Goal: Information Seeking & Learning: Learn about a topic

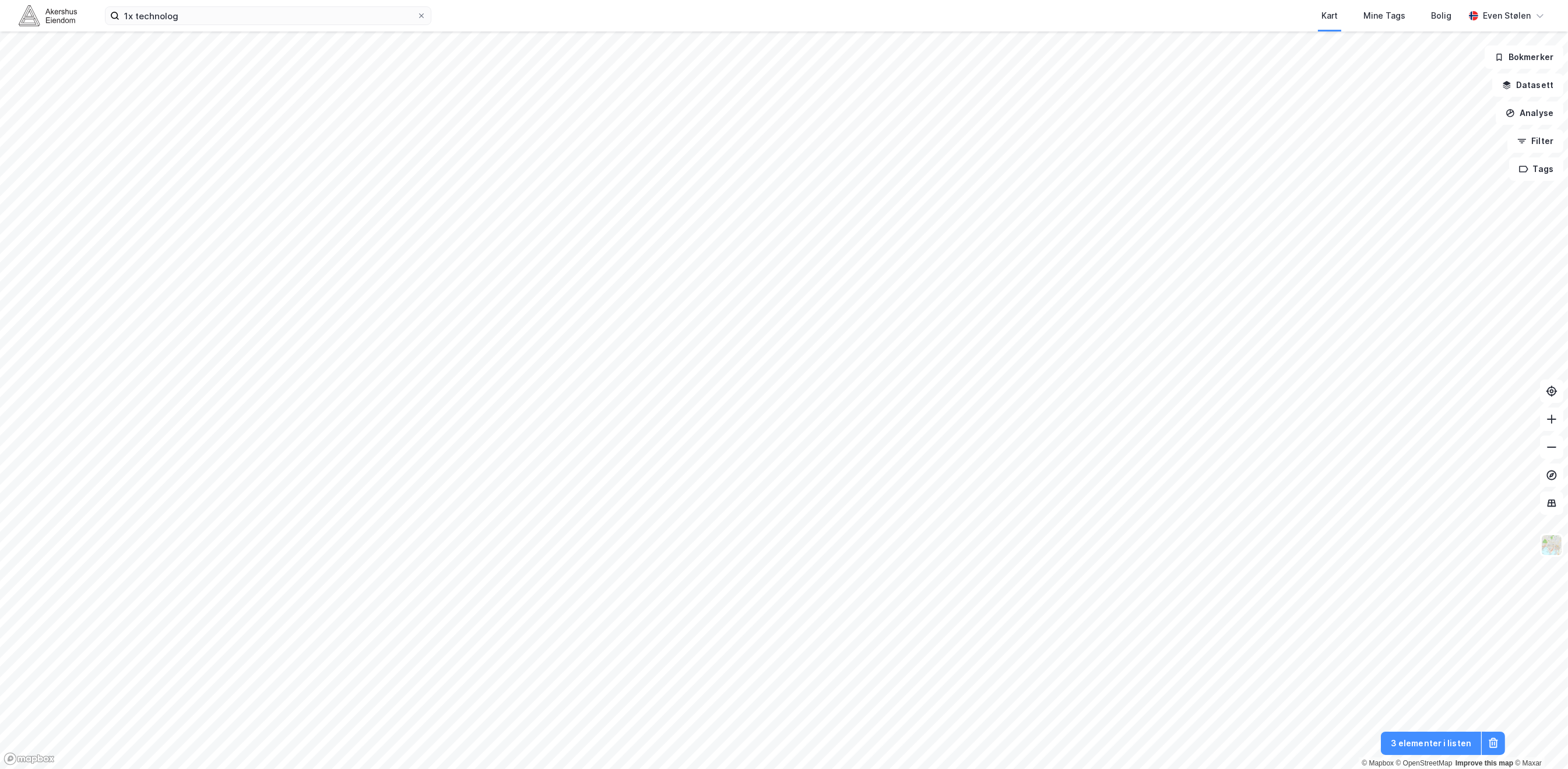
drag, startPoint x: 0, startPoint y: 0, endPoint x: 29, endPoint y: 16, distance: 33.1
click at [29, 16] on img at bounding box center [48, 16] width 58 height 21
click at [201, 17] on input "1x technolog" at bounding box center [268, 15] width 297 height 18
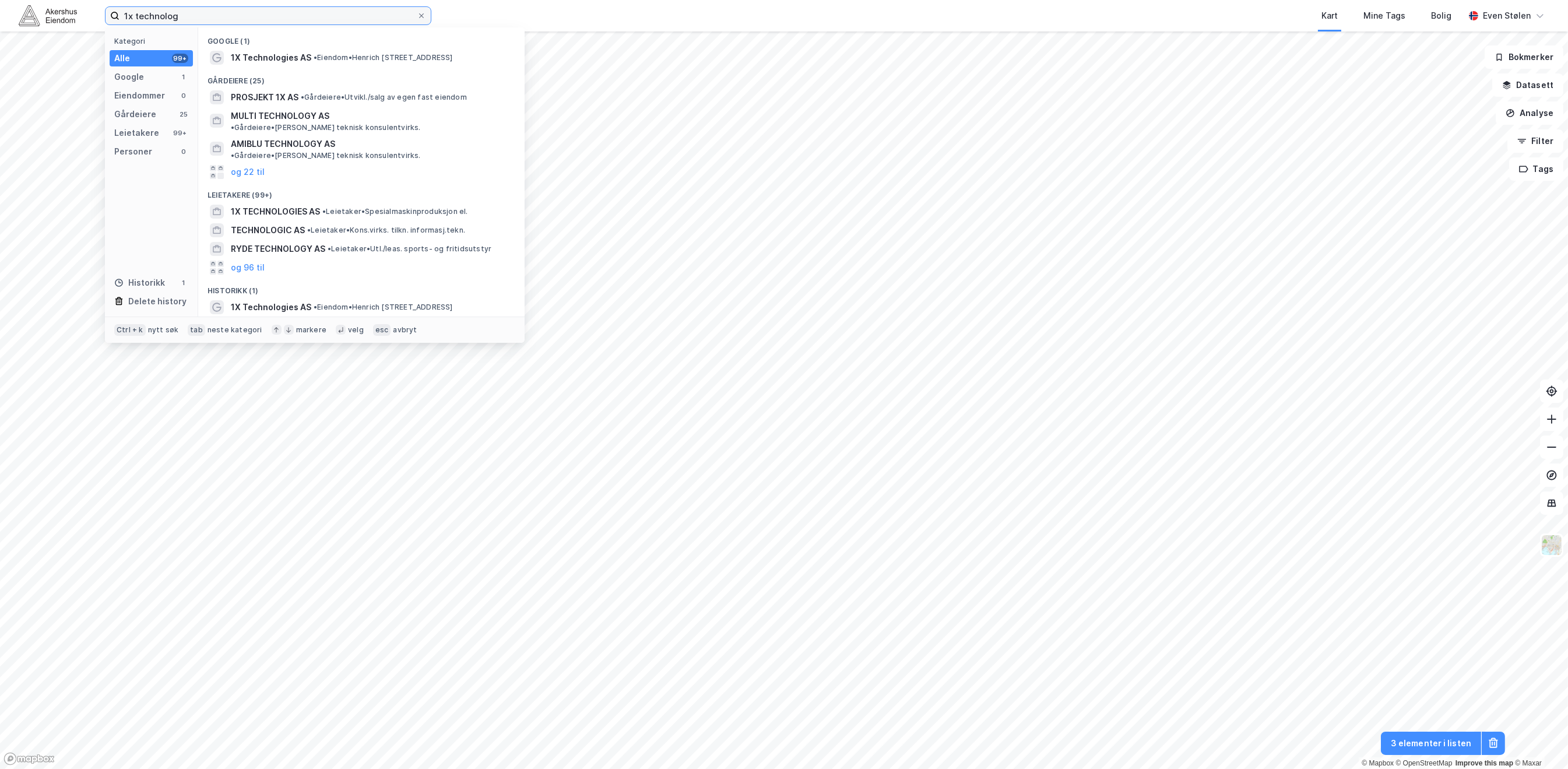
click at [201, 17] on input "1x technolog" at bounding box center [268, 15] width 297 height 18
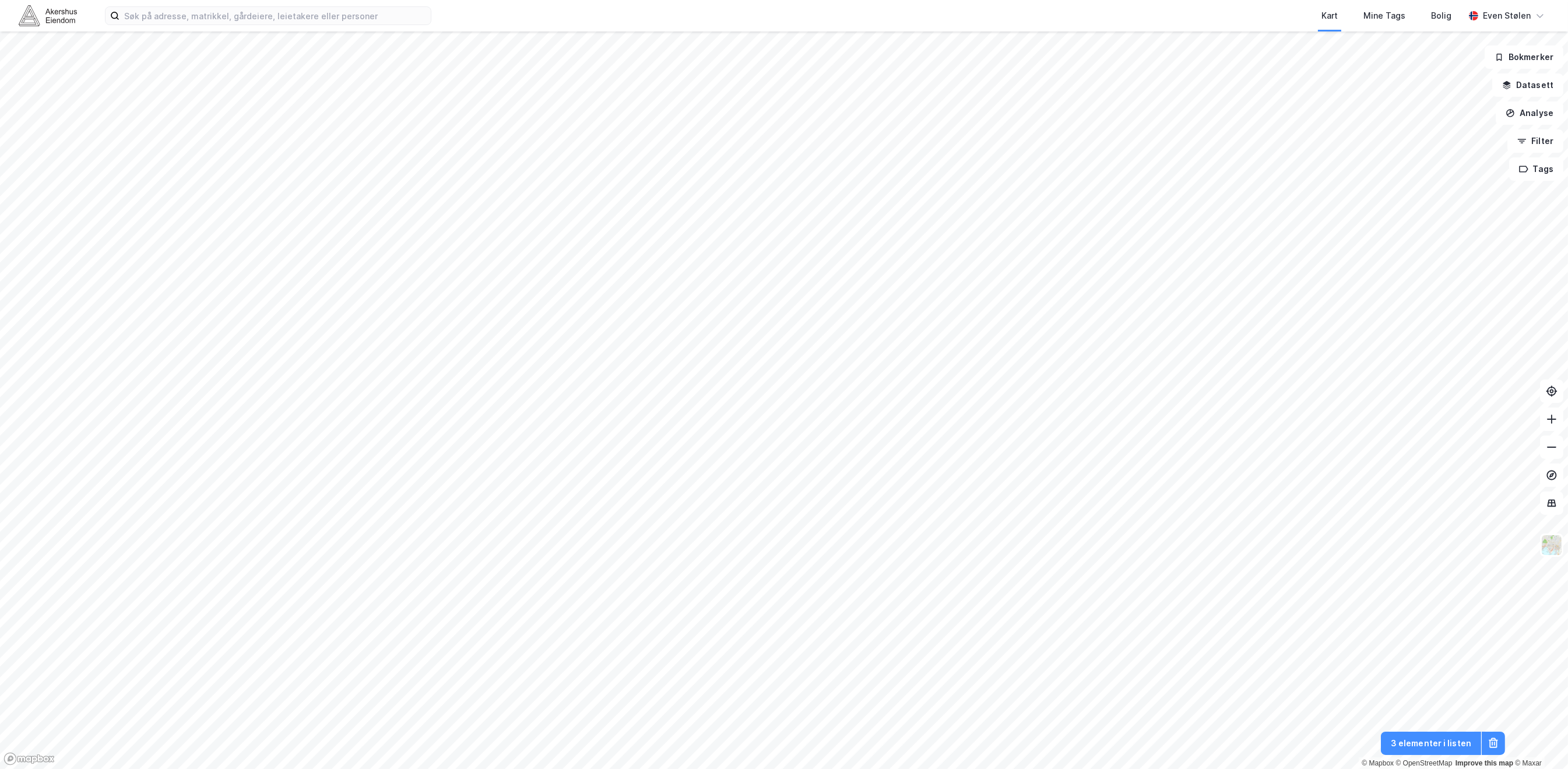
click at [562, 7] on div "Kart Mine Tags Bolig" at bounding box center [976, 16] width 977 height 32
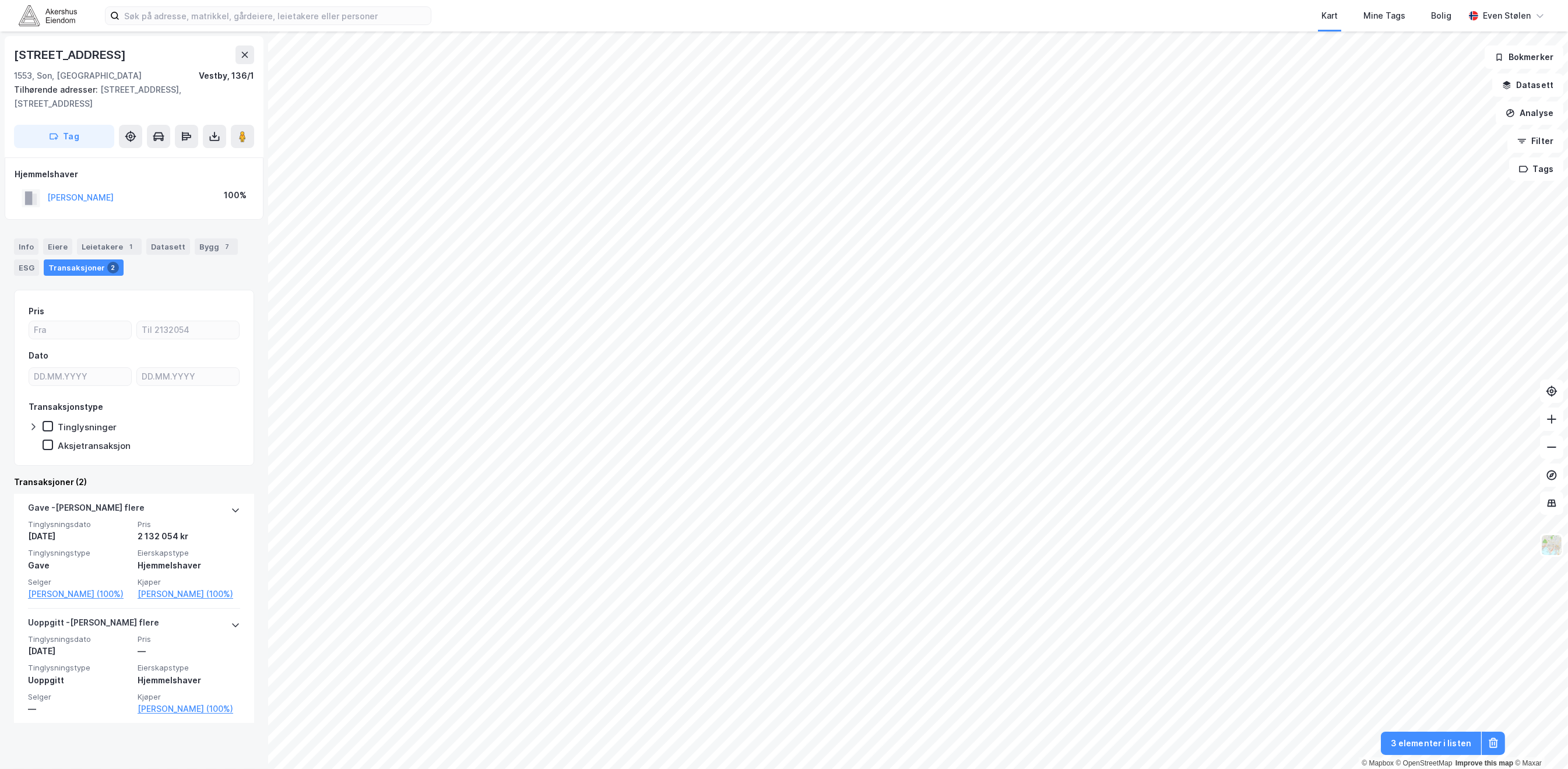
click at [11, 229] on div "Info [PERSON_NAME] 1 Datasett Bygg 7 ESG Transaksjoner 2" at bounding box center [134, 253] width 268 height 56
click at [15, 239] on div "Info" at bounding box center [26, 247] width 24 height 16
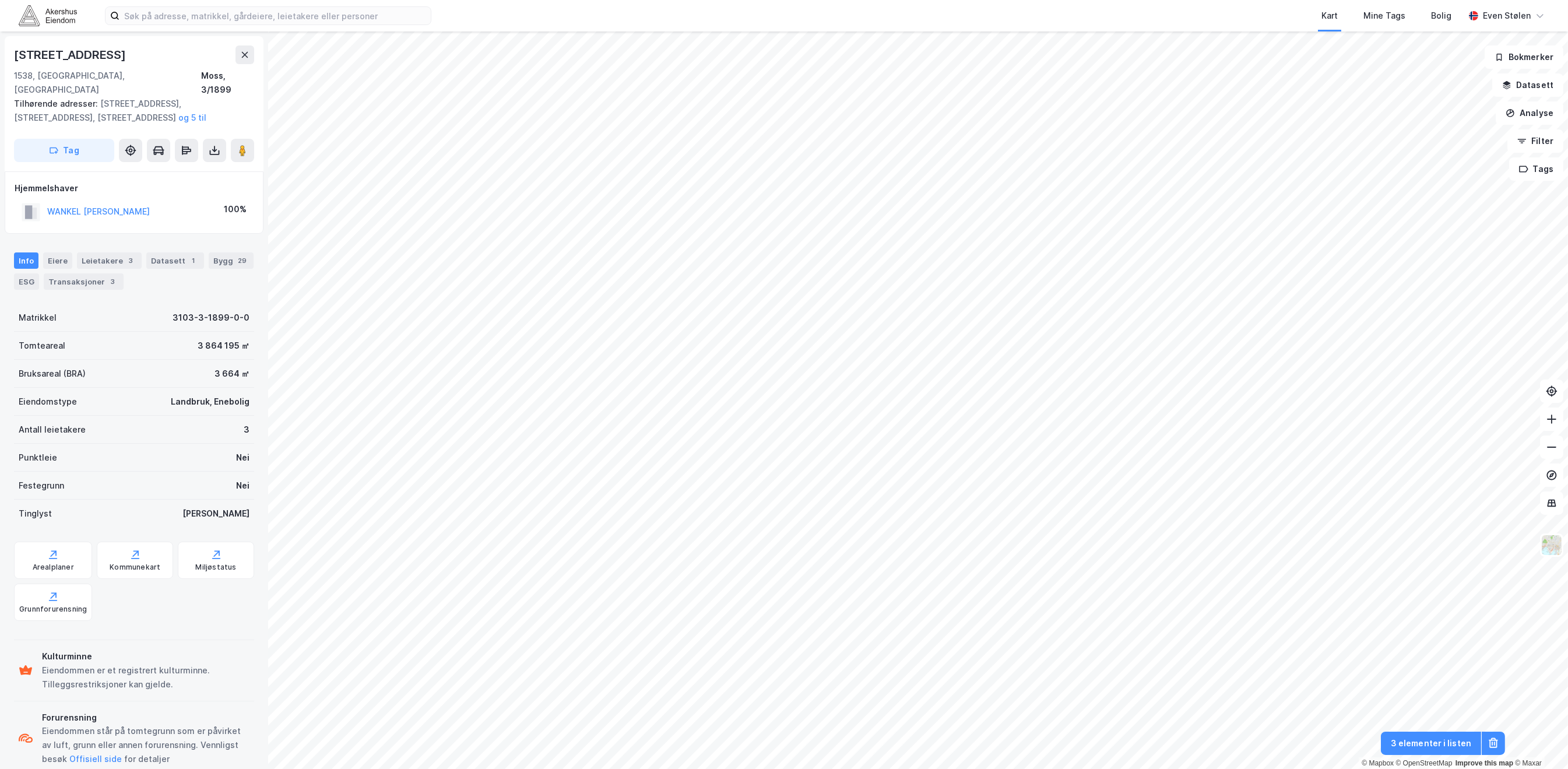
scroll to position [12, 0]
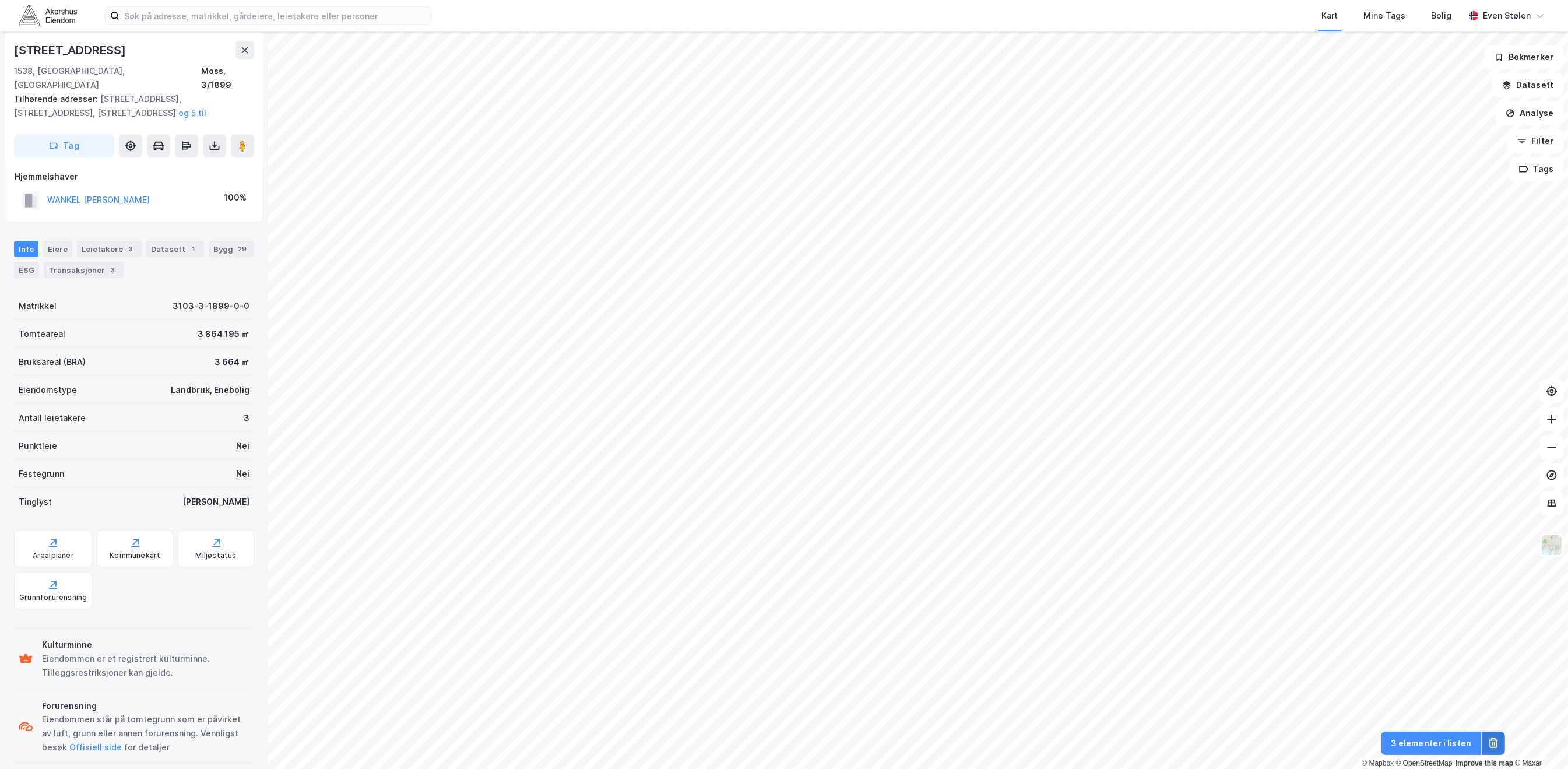
click at [1502, 746] on button at bounding box center [1493, 743] width 23 height 23
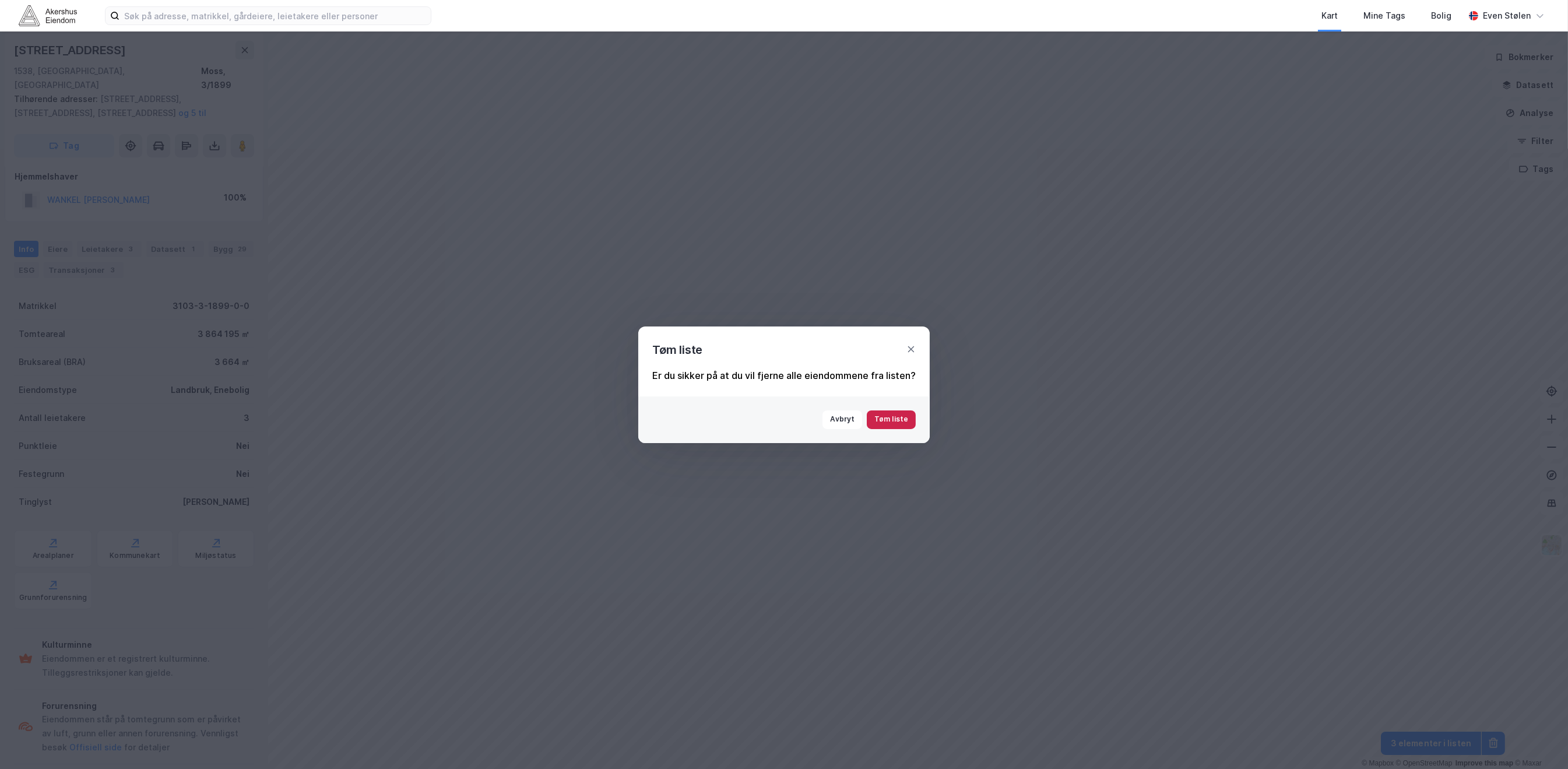
click at [889, 416] on button "Tøm liste" at bounding box center [891, 420] width 49 height 19
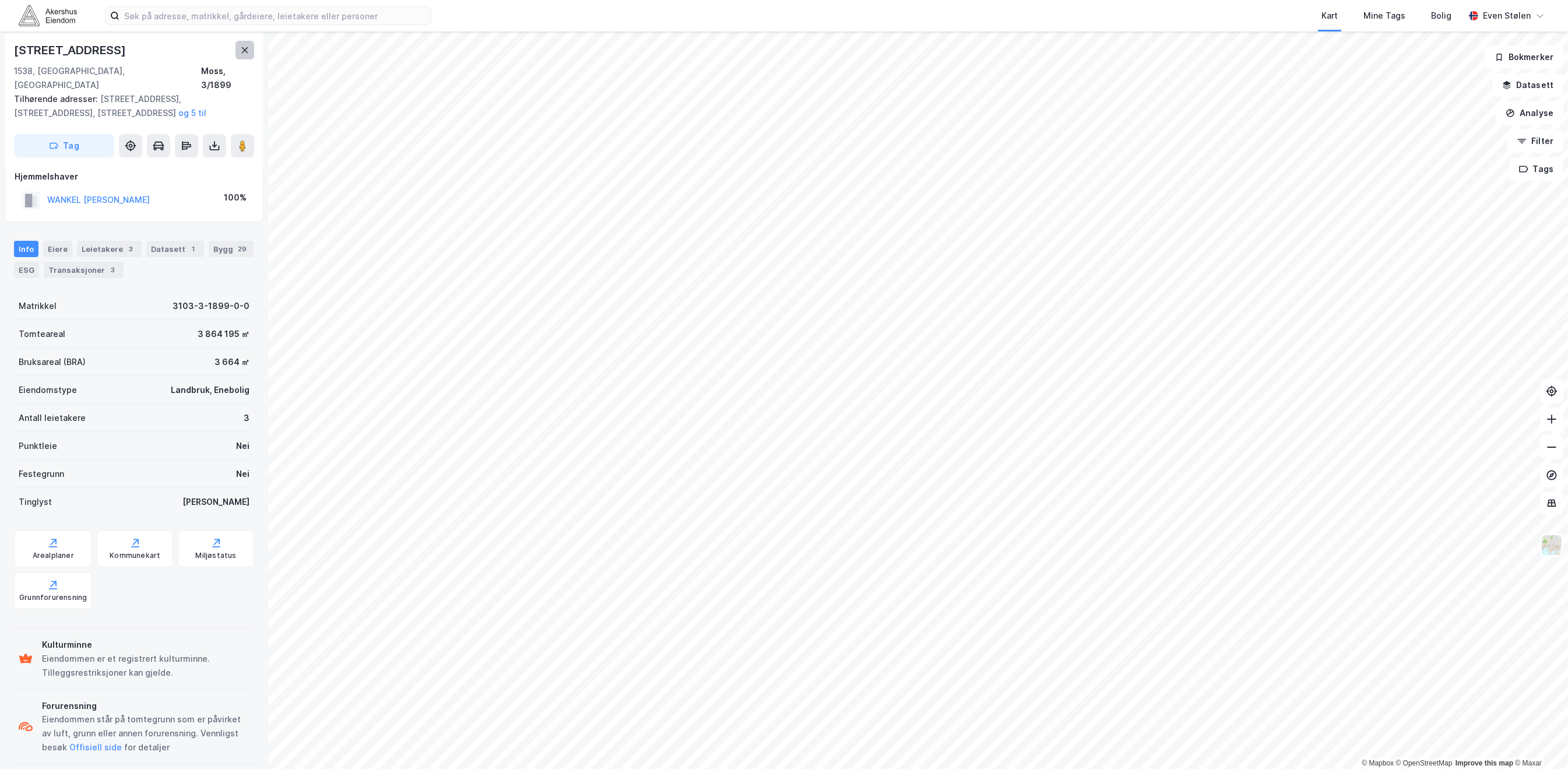
click at [247, 52] on icon at bounding box center [245, 50] width 9 height 9
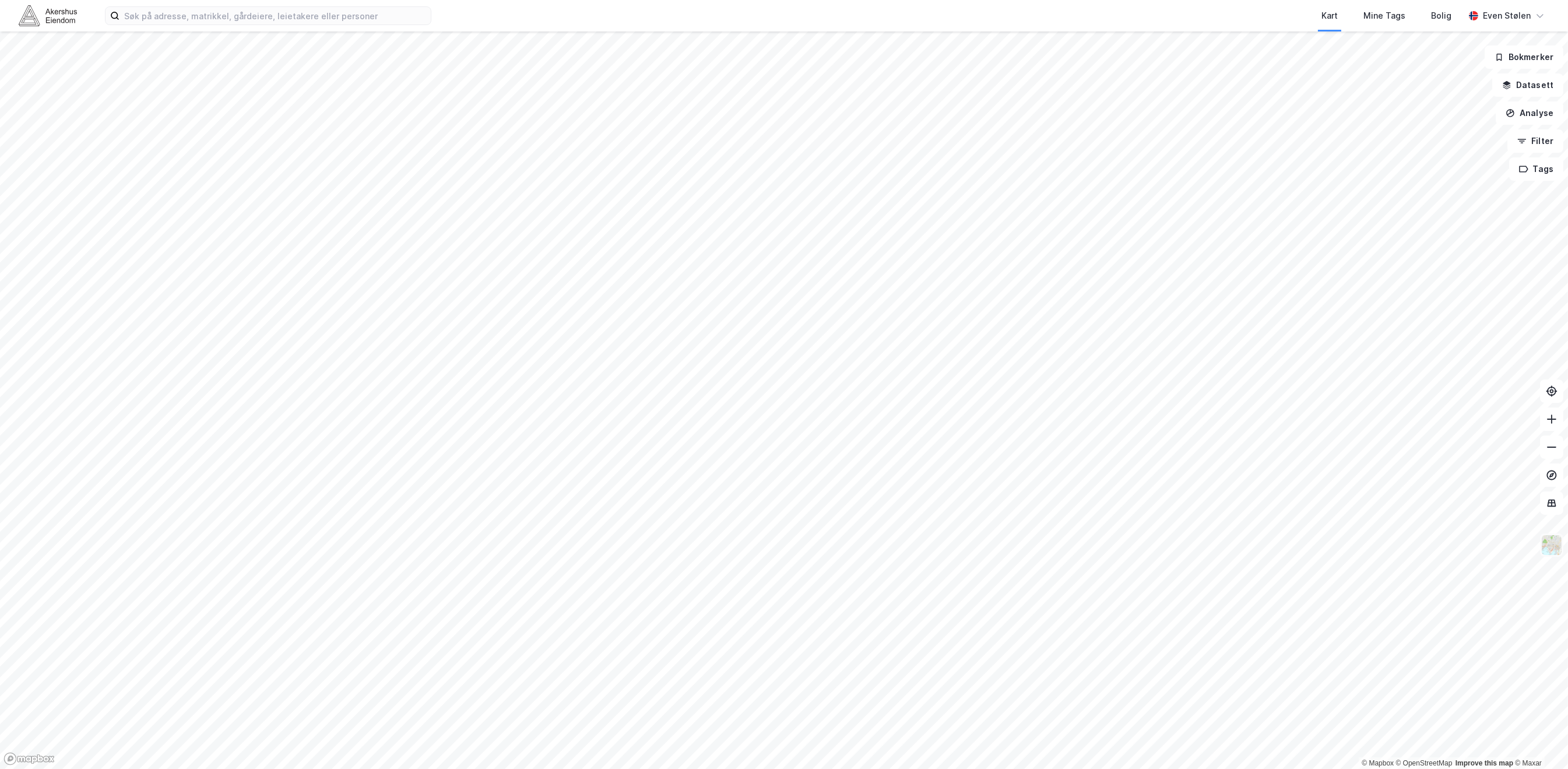
click at [1553, 550] on img at bounding box center [1552, 545] width 22 height 22
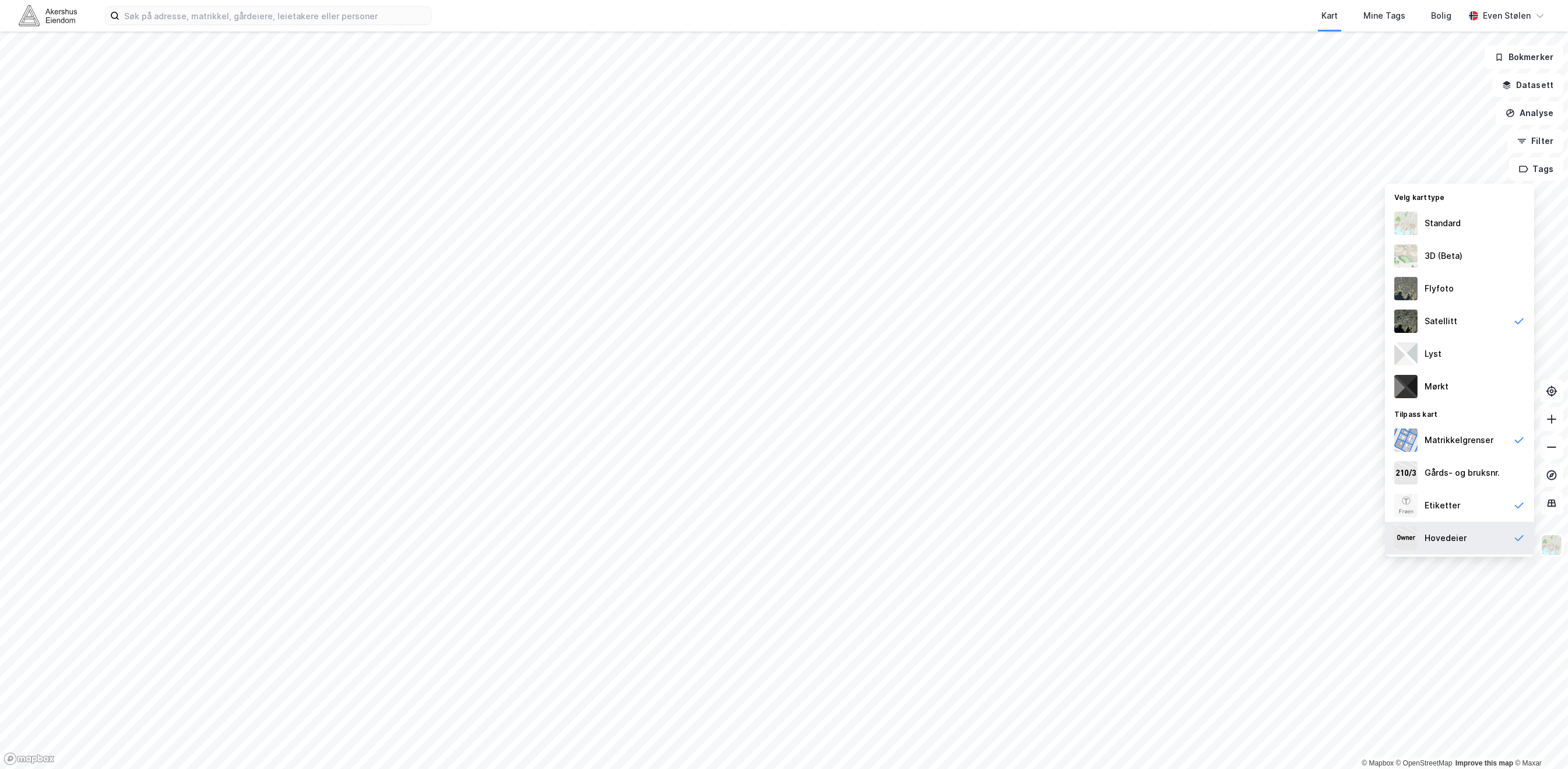
click at [1486, 536] on div "Hovedeier" at bounding box center [1459, 538] width 149 height 33
click at [1493, 510] on div "Etiketter" at bounding box center [1459, 505] width 149 height 33
click at [1496, 443] on div "Matrikkelgrenser" at bounding box center [1459, 440] width 149 height 33
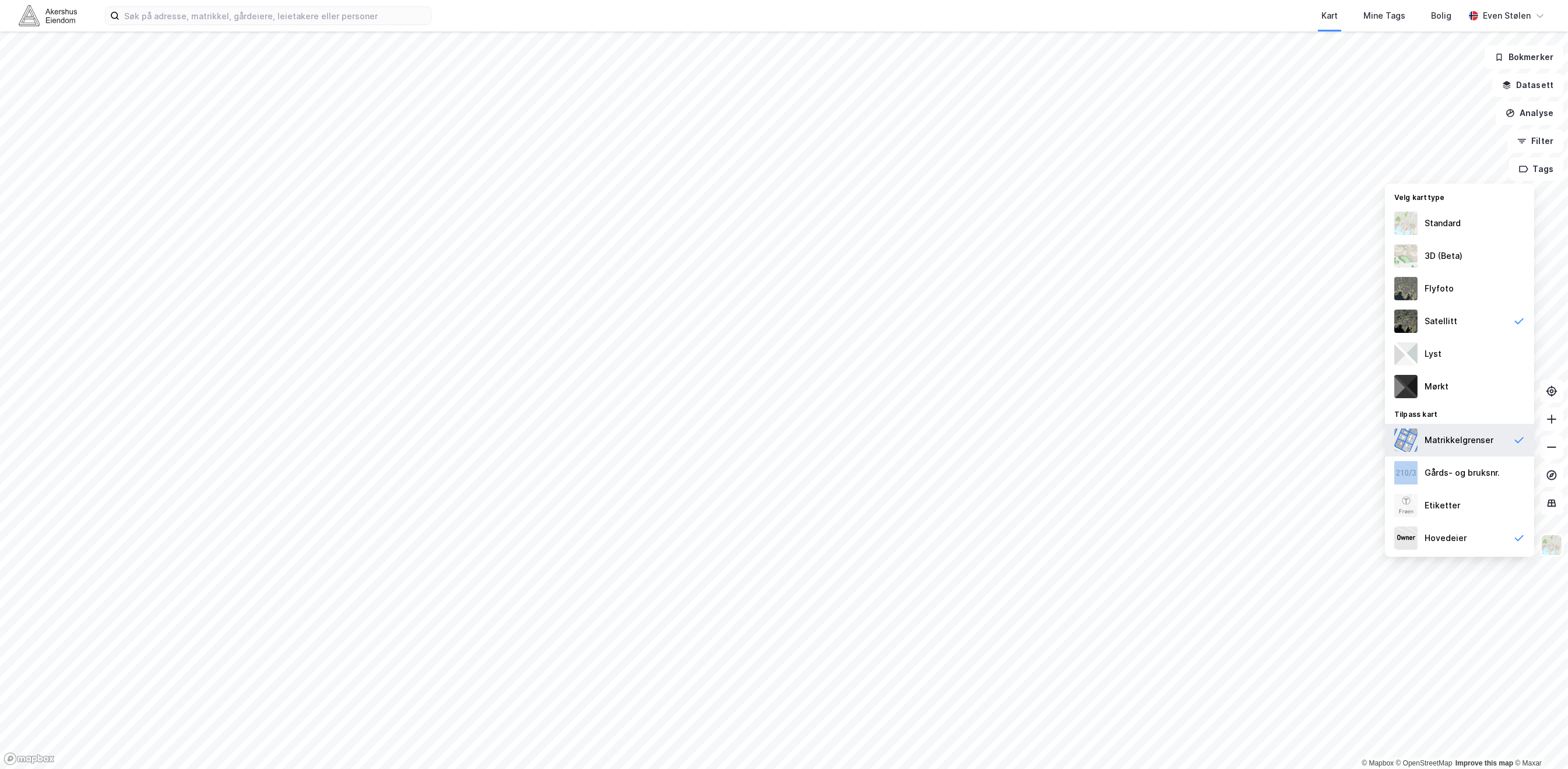
click at [1496, 443] on div "Matrikkelgrenser" at bounding box center [1459, 440] width 149 height 33
click at [1491, 470] on div "Gårds- og bruksnr." at bounding box center [1462, 472] width 75 height 14
click at [1491, 498] on div "Etiketter" at bounding box center [1459, 505] width 149 height 33
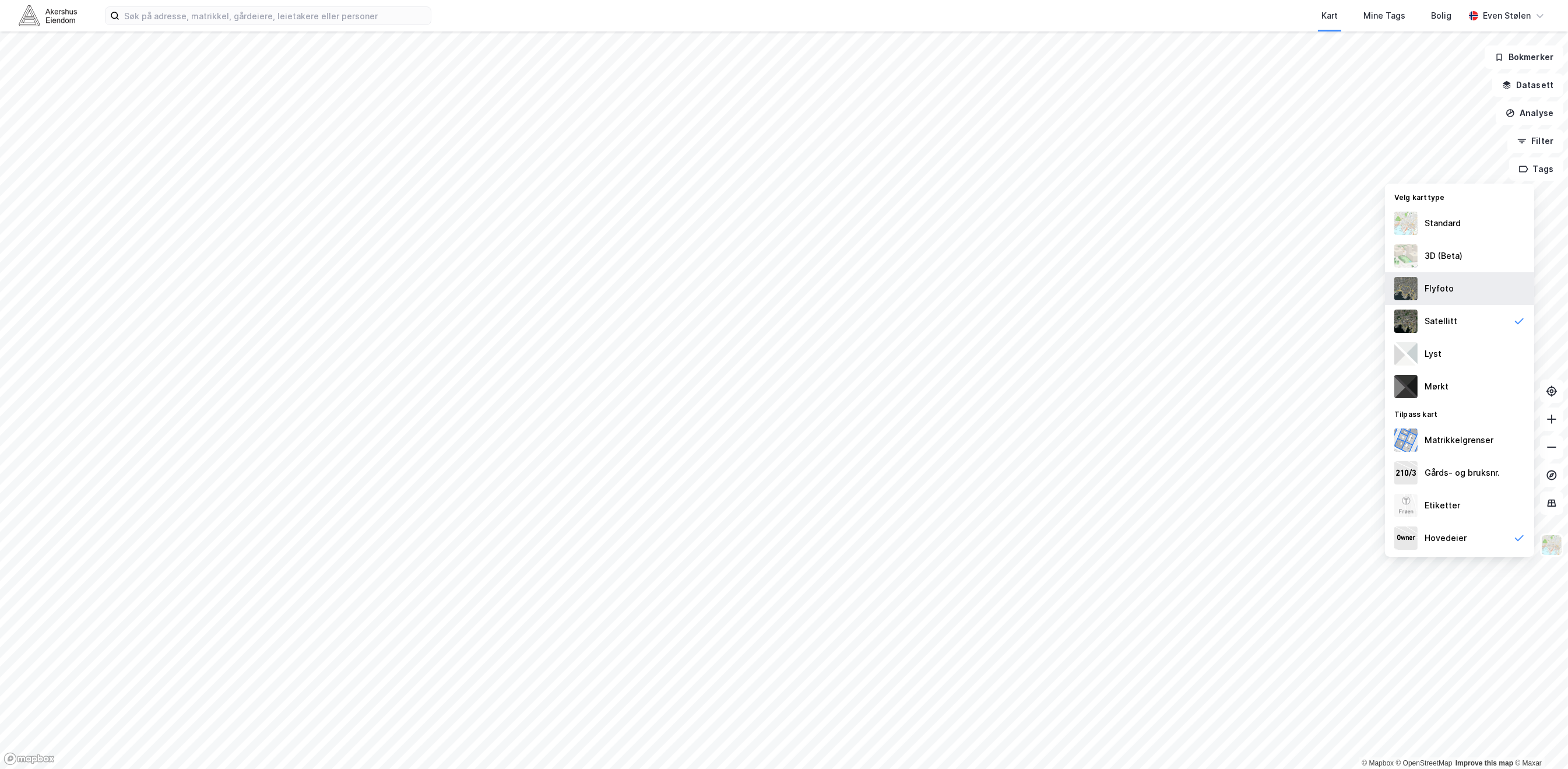
click at [1507, 296] on div "Flyfoto" at bounding box center [1459, 289] width 149 height 33
click at [1469, 315] on div "Satellitt" at bounding box center [1459, 321] width 149 height 33
click at [1555, 544] on img at bounding box center [1552, 545] width 22 height 22
